Goal: Information Seeking & Learning: Find contact information

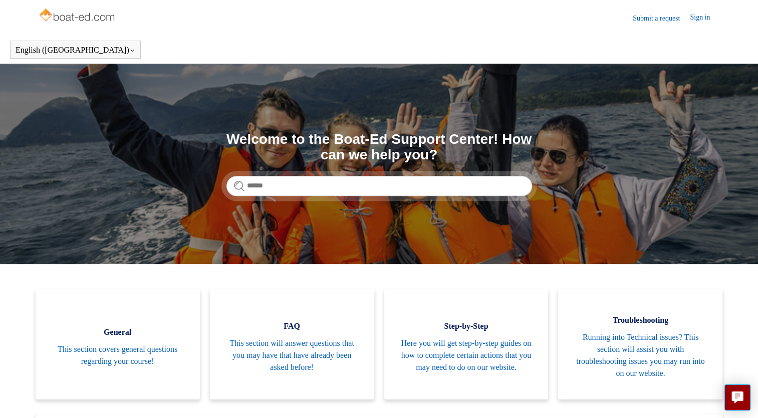
click at [312, 195] on section "Search Welcome to the Boat-Ed Support Center! How can we help you?" at bounding box center [379, 164] width 758 height 200
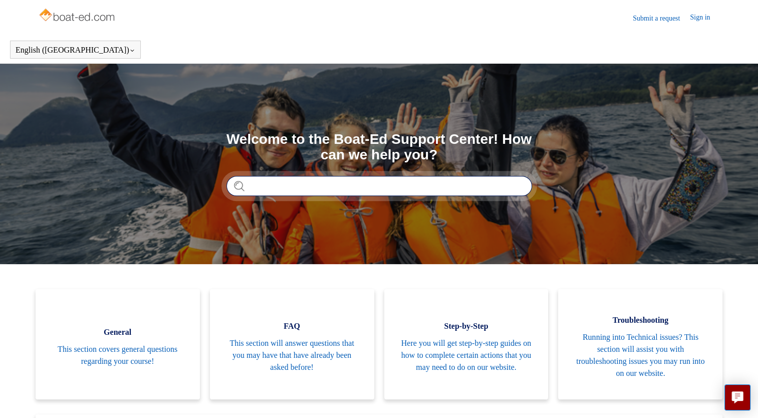
click at [309, 189] on input "Search" at bounding box center [379, 186] width 306 height 20
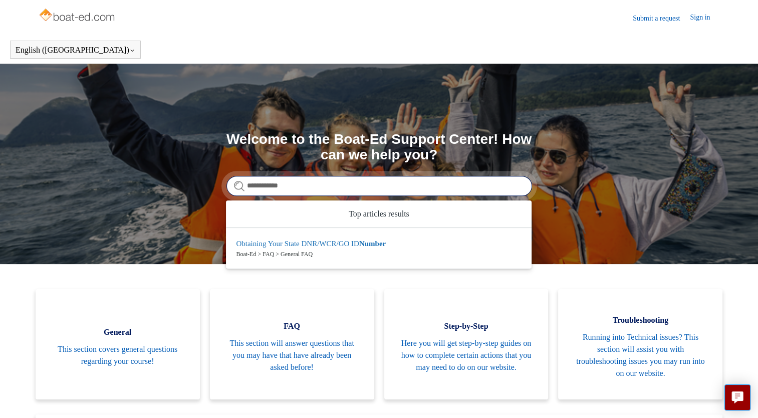
type input "**********"
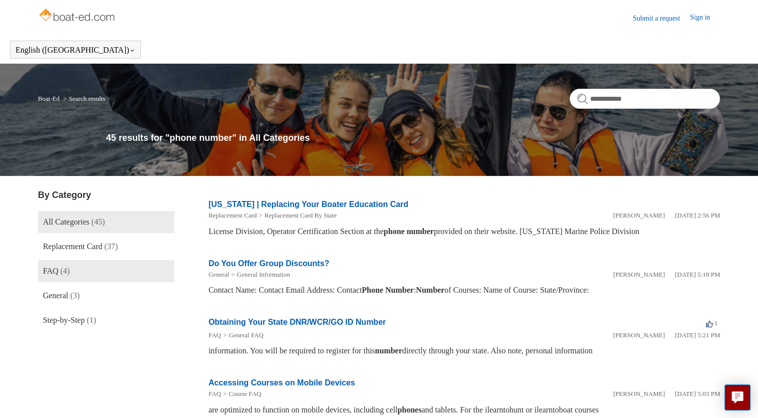
click at [76, 277] on link "FAQ (4)" at bounding box center [106, 271] width 136 height 22
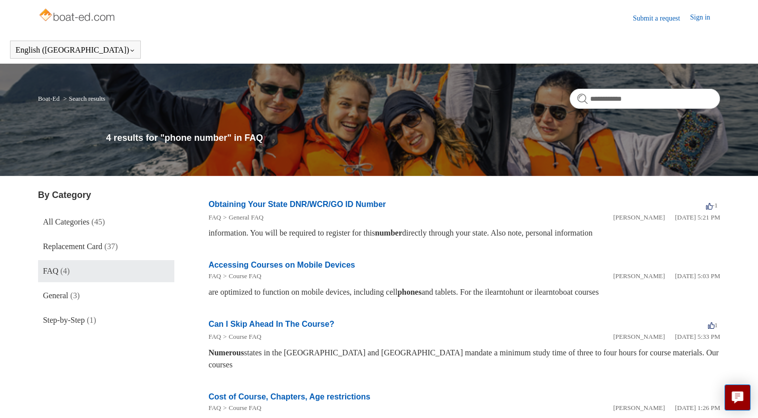
scroll to position [46, 0]
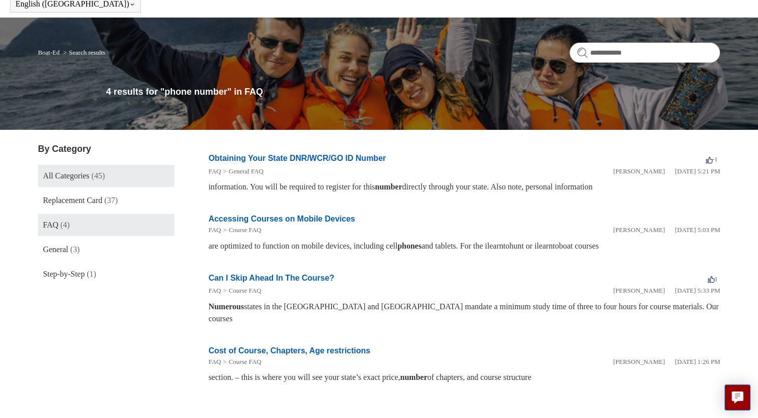
click at [110, 177] on link "All Categories (45)" at bounding box center [106, 176] width 136 height 22
